Goal: Navigation & Orientation: Find specific page/section

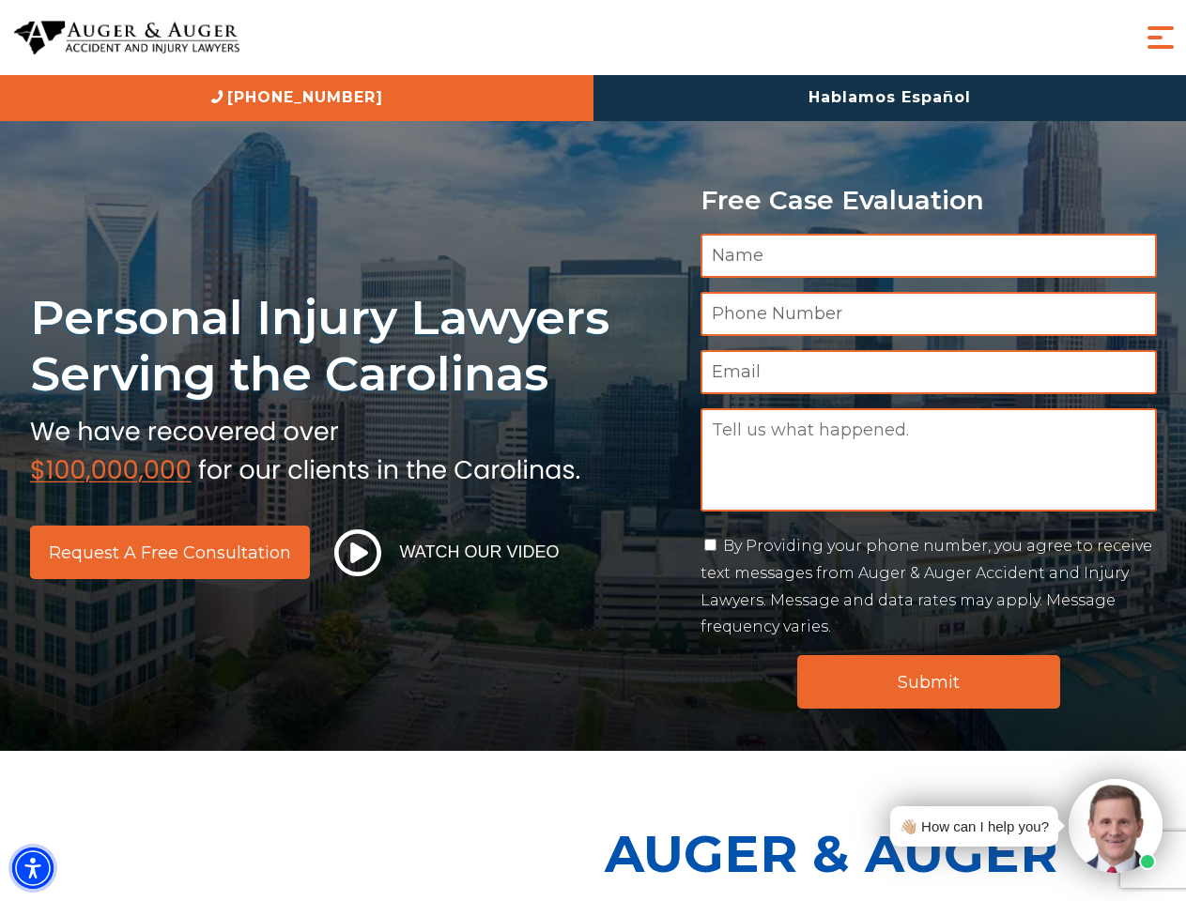
click at [33, 869] on img "Accessibility Menu" at bounding box center [32, 868] width 41 height 41
